Goal: Book appointment/travel/reservation

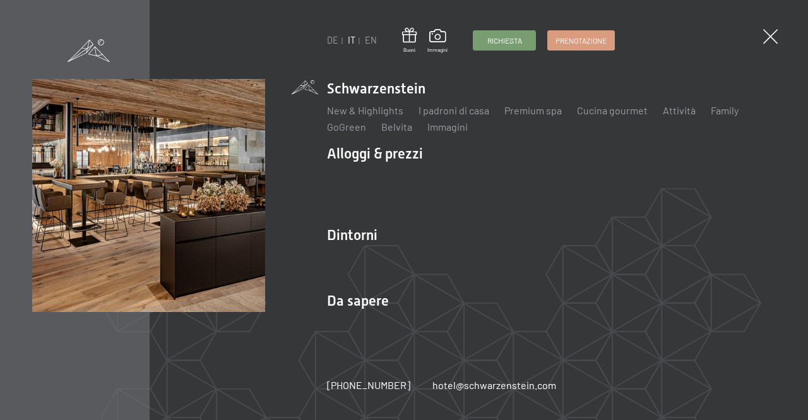
click at [98, 57] on span at bounding box center [89, 50] width 42 height 23
click at [487, 44] on span "Richiesta" at bounding box center [504, 38] width 35 height 11
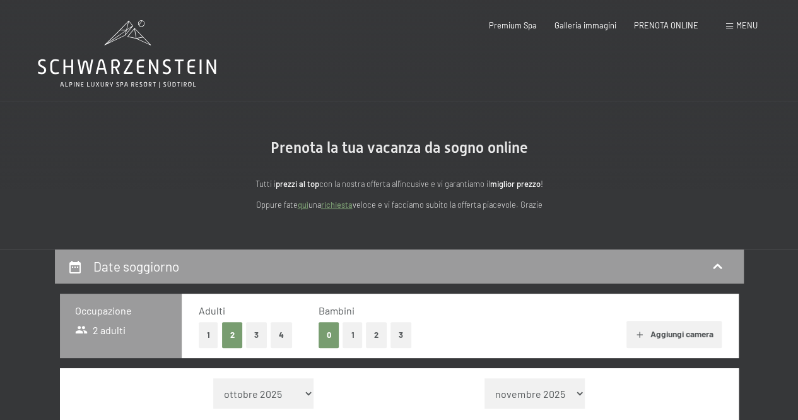
click at [198, 69] on icon at bounding box center [127, 54] width 179 height 68
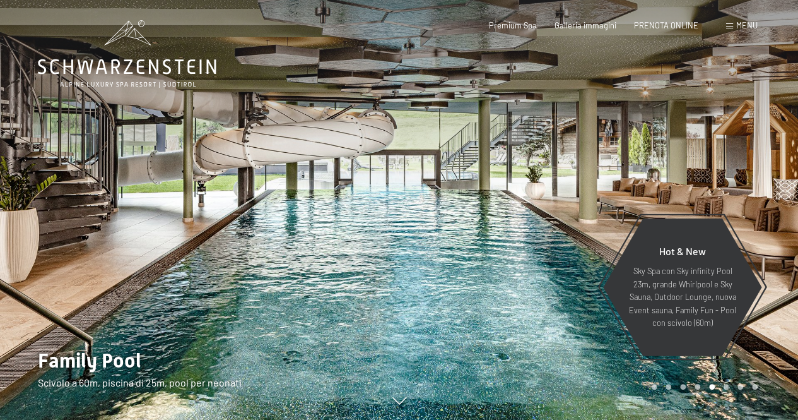
click at [731, 21] on div "Menu" at bounding box center [742, 25] width 32 height 11
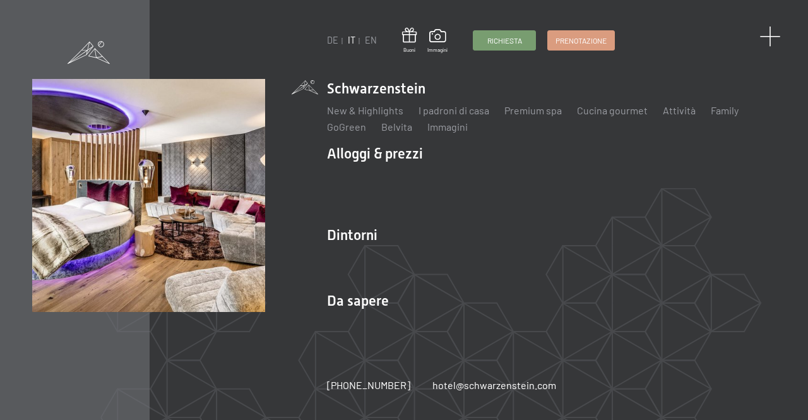
click at [771, 38] on span at bounding box center [769, 36] width 21 height 21
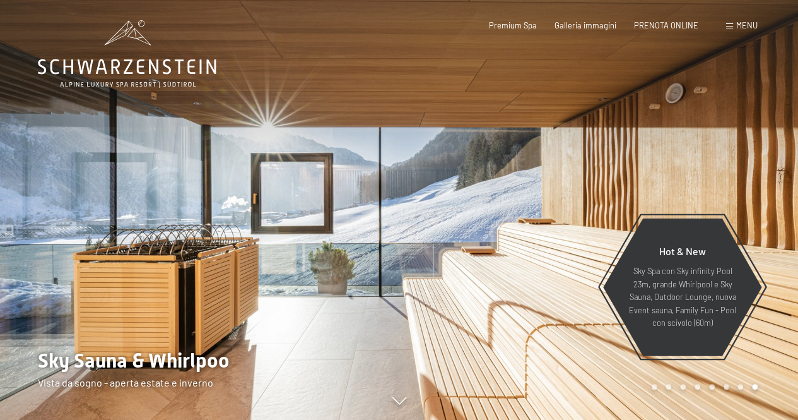
click at [733, 20] on div "Prenotazione Richiesta Premium Spa Galleria immagini PRENOTA ONLINE Menu DE IT …" at bounding box center [605, 25] width 305 height 11
click at [733, 26] on div "Menu" at bounding box center [742, 25] width 32 height 11
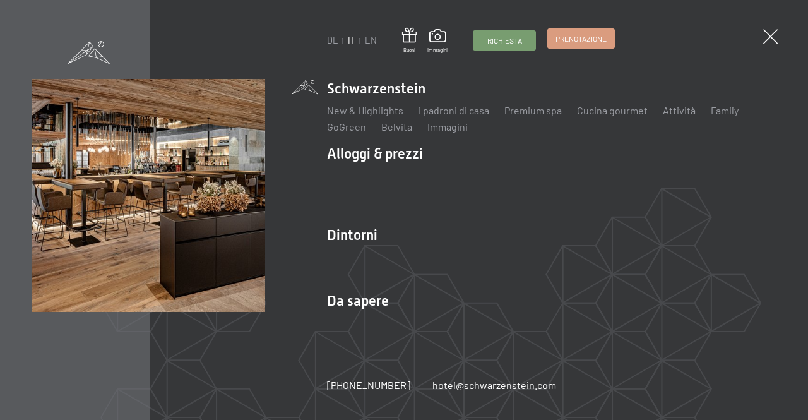
click at [567, 47] on link "Prenotazione" at bounding box center [581, 38] width 66 height 19
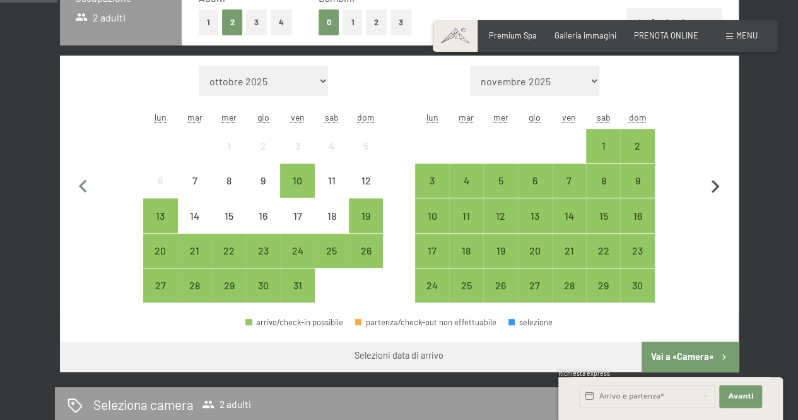
click at [716, 185] on icon "button" at bounding box center [716, 186] width 8 height 13
select select "[DATE]"
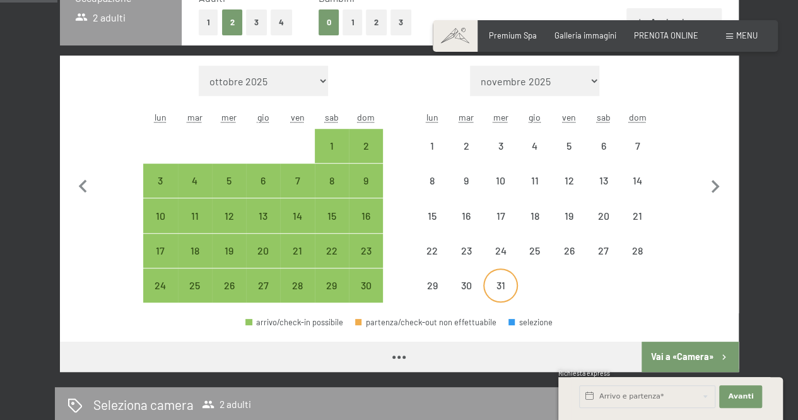
select select "[DATE]"
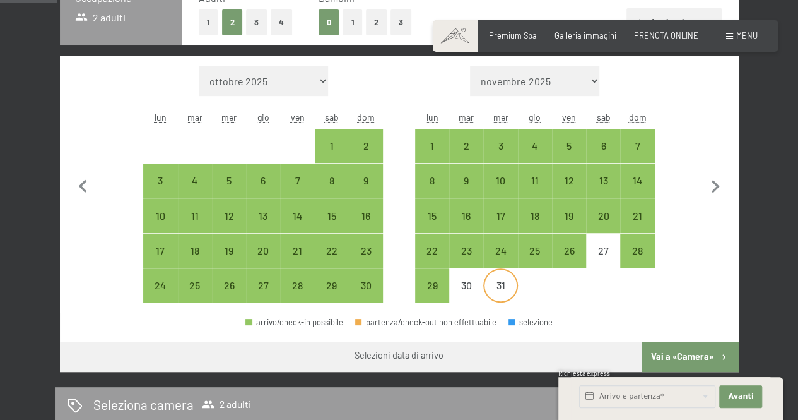
click at [503, 283] on div "31" at bounding box center [501, 296] width 32 height 32
select select "[DATE]"
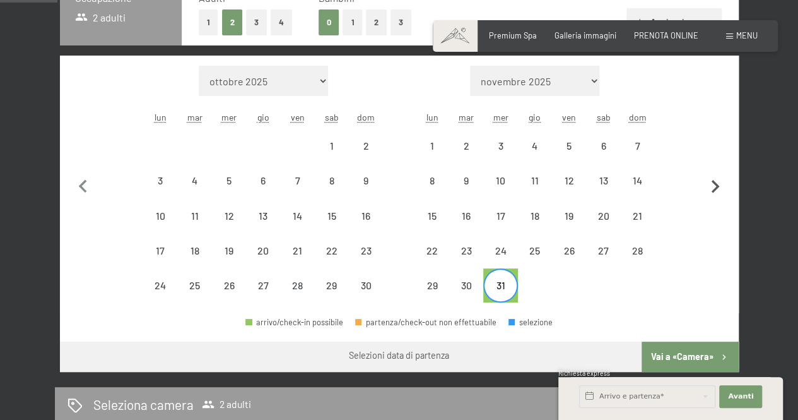
click at [712, 184] on icon "button" at bounding box center [715, 186] width 26 height 26
select select "[DATE]"
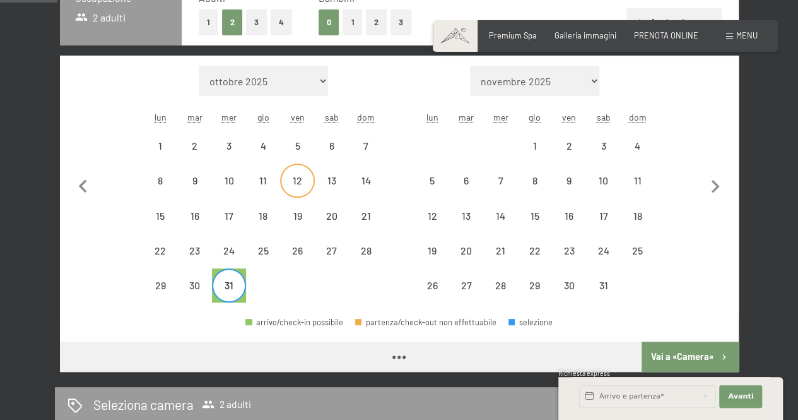
select select "[DATE]"
click at [627, 138] on div "4" at bounding box center [637, 146] width 32 height 32
select select "[DATE]"
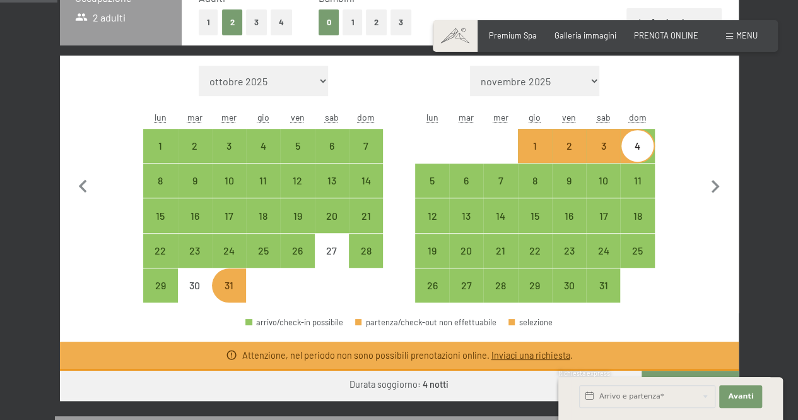
click at [531, 139] on div "1" at bounding box center [535, 146] width 32 height 32
select select "[DATE]"
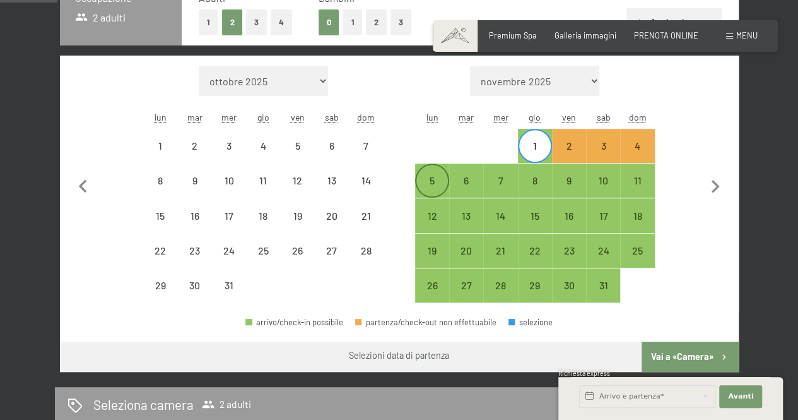
click at [432, 177] on div "5" at bounding box center [432, 191] width 32 height 32
select select "[DATE]"
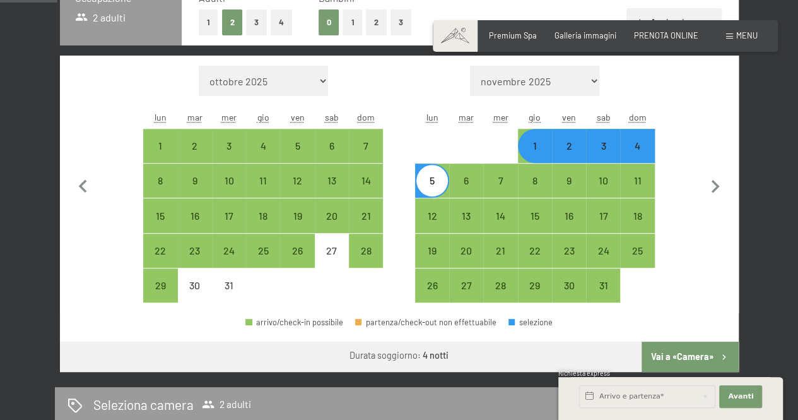
click at [671, 358] on button "Vai a «Camera»" at bounding box center [690, 356] width 97 height 30
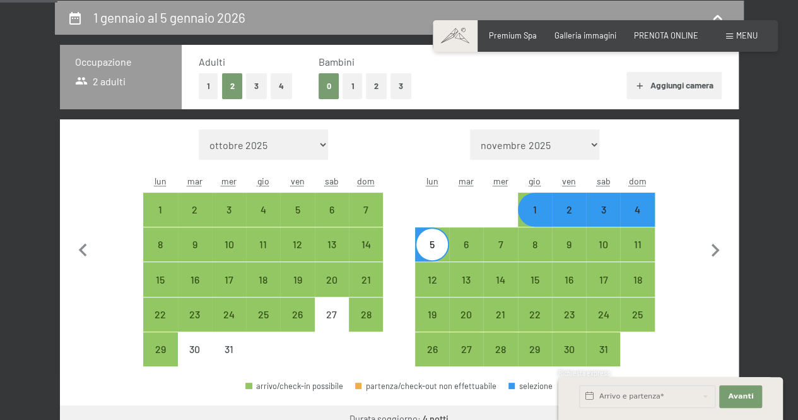
select select "[DATE]"
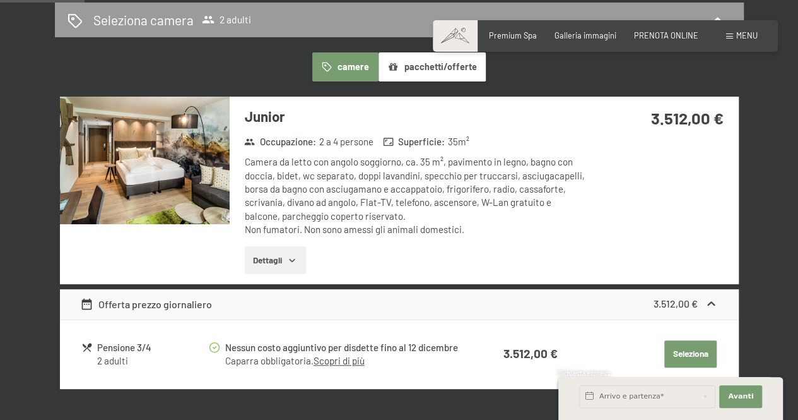
scroll to position [0, 0]
